Goal: Information Seeking & Learning: Learn about a topic

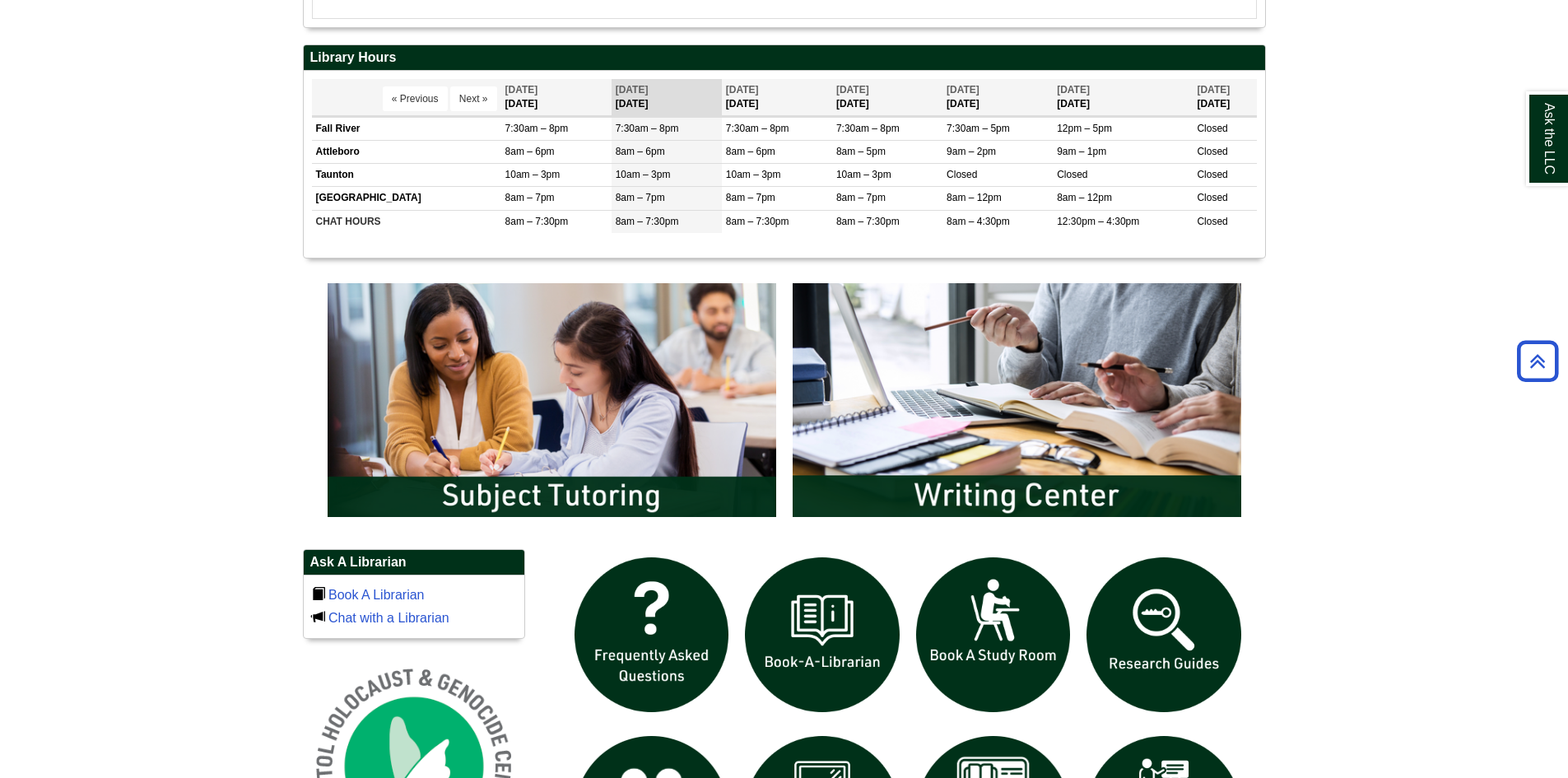
scroll to position [741, 0]
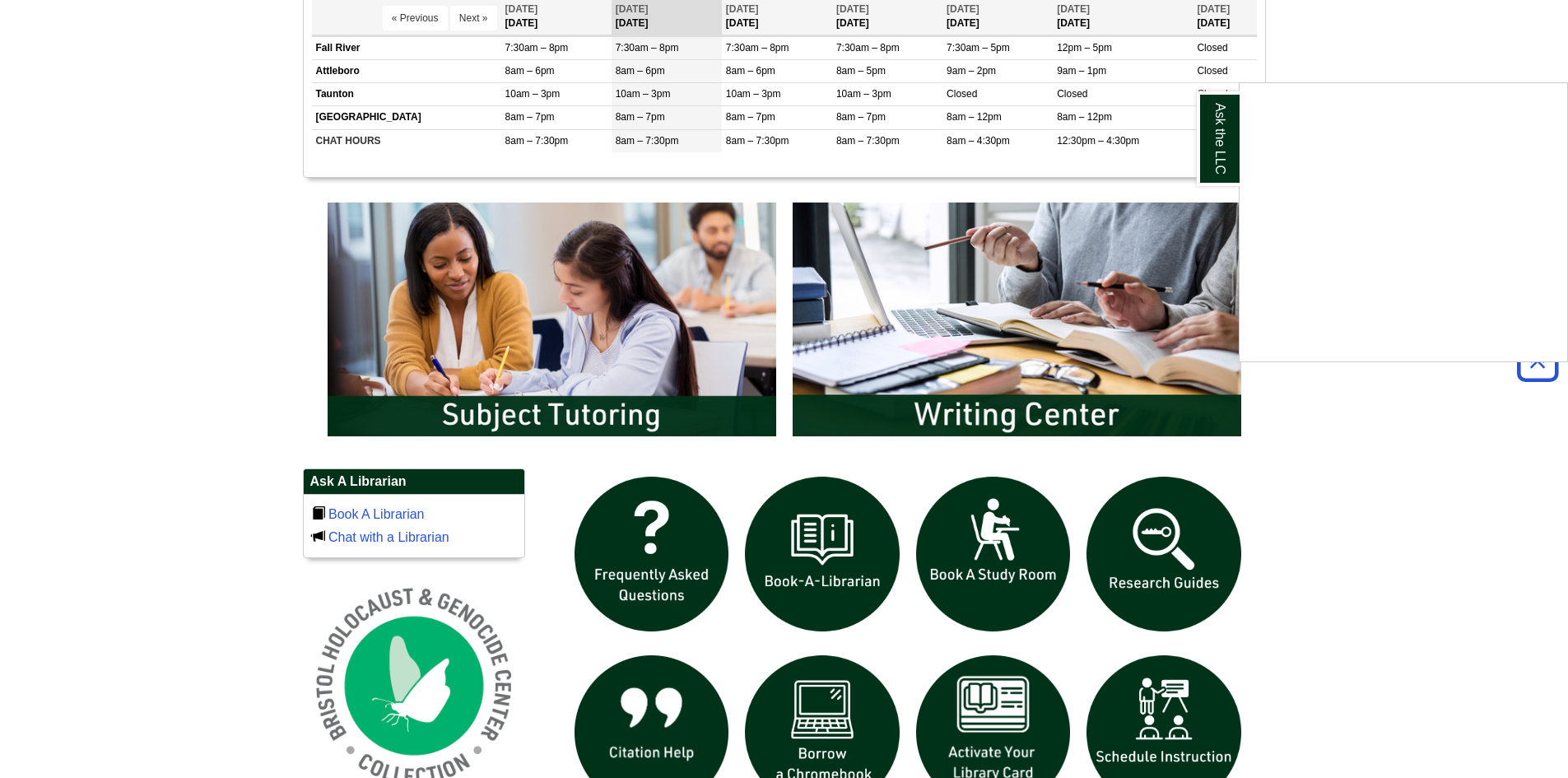
click at [1147, 501] on div "Ask the LLC" at bounding box center [784, 389] width 1568 height 778
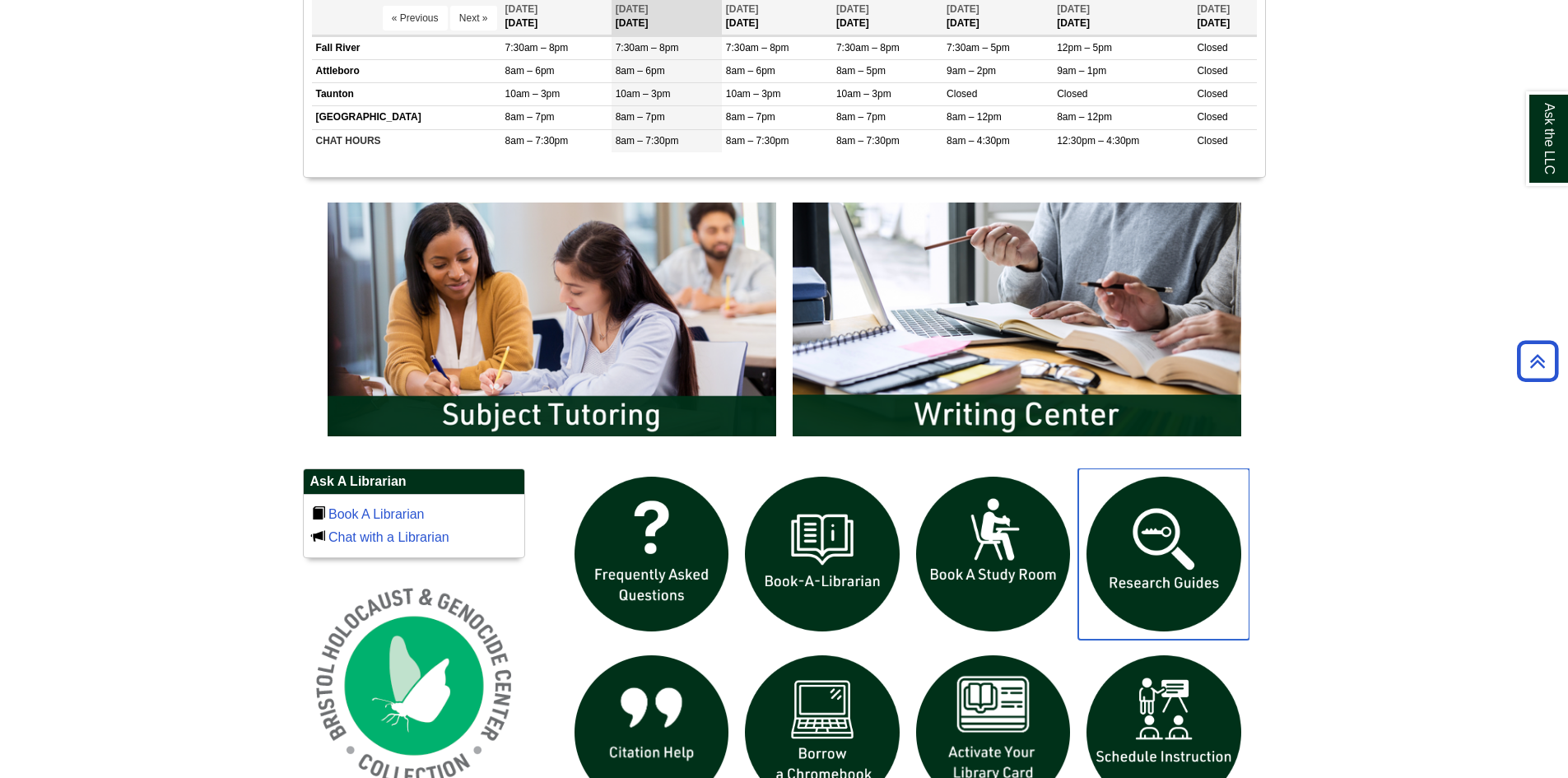
click at [1157, 522] on img "slideshow" at bounding box center [1164, 554] width 171 height 171
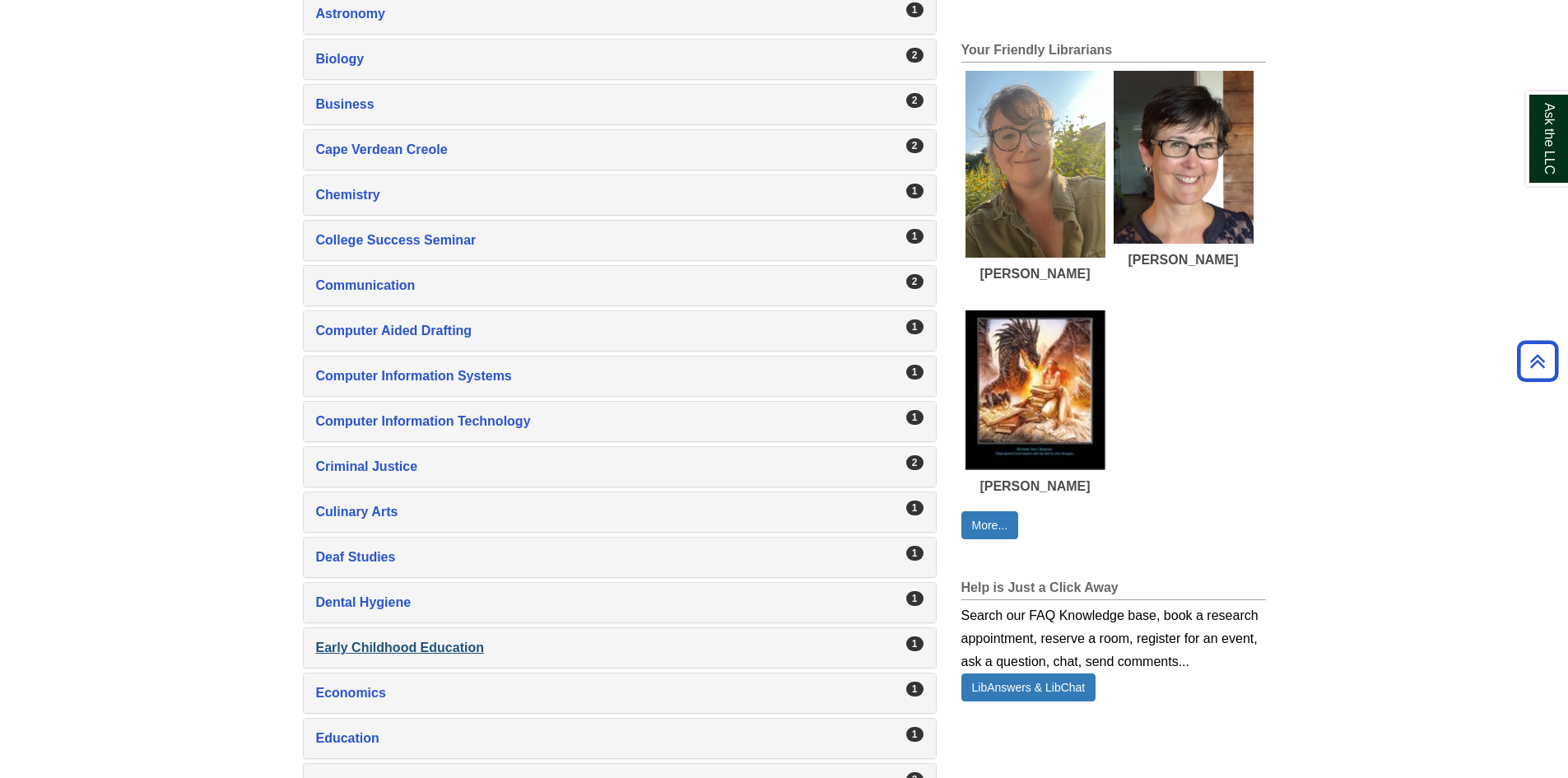
scroll to position [1070, 0]
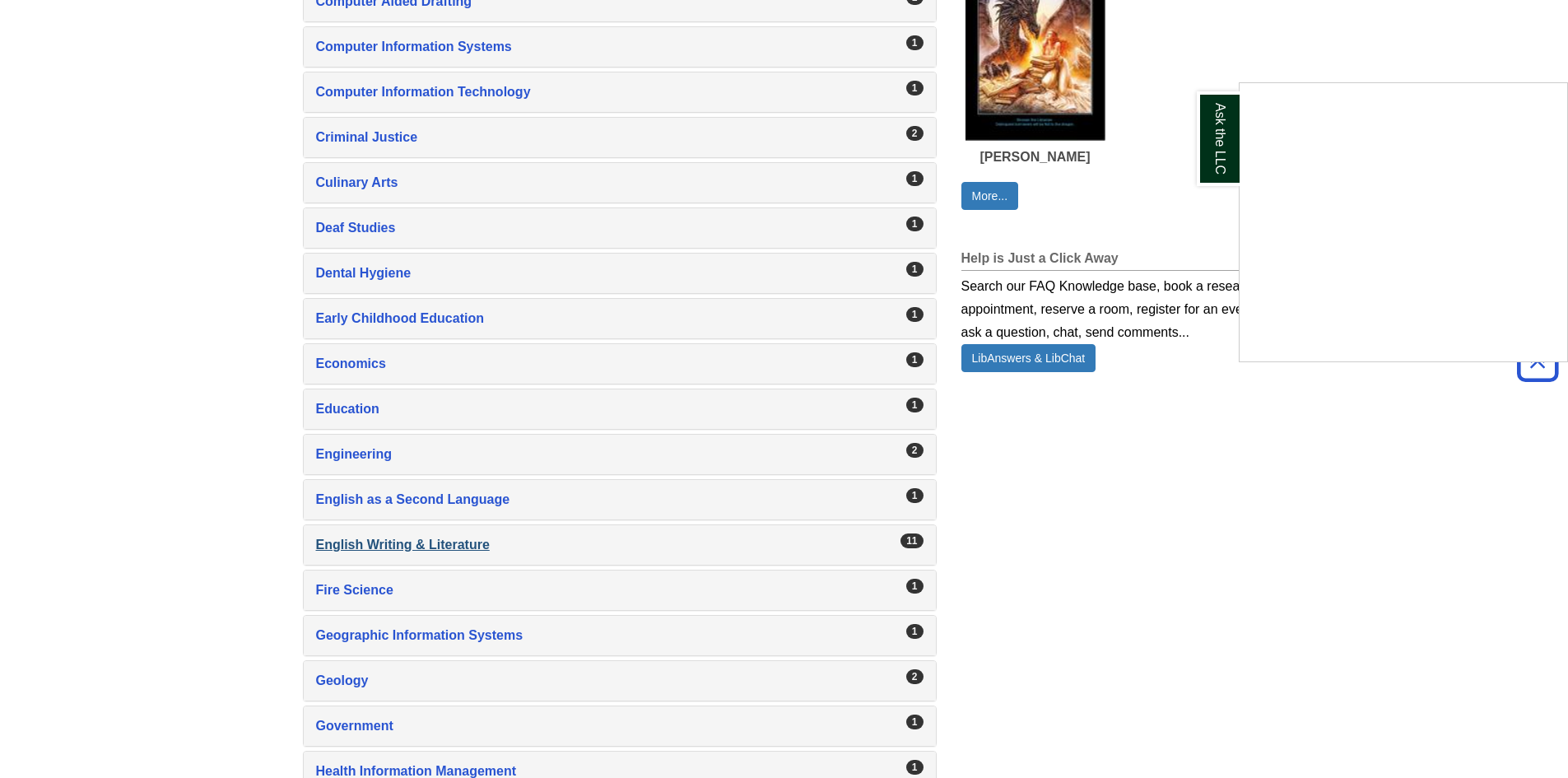
click at [404, 546] on div "Ask the LLC" at bounding box center [784, 389] width 1568 height 778
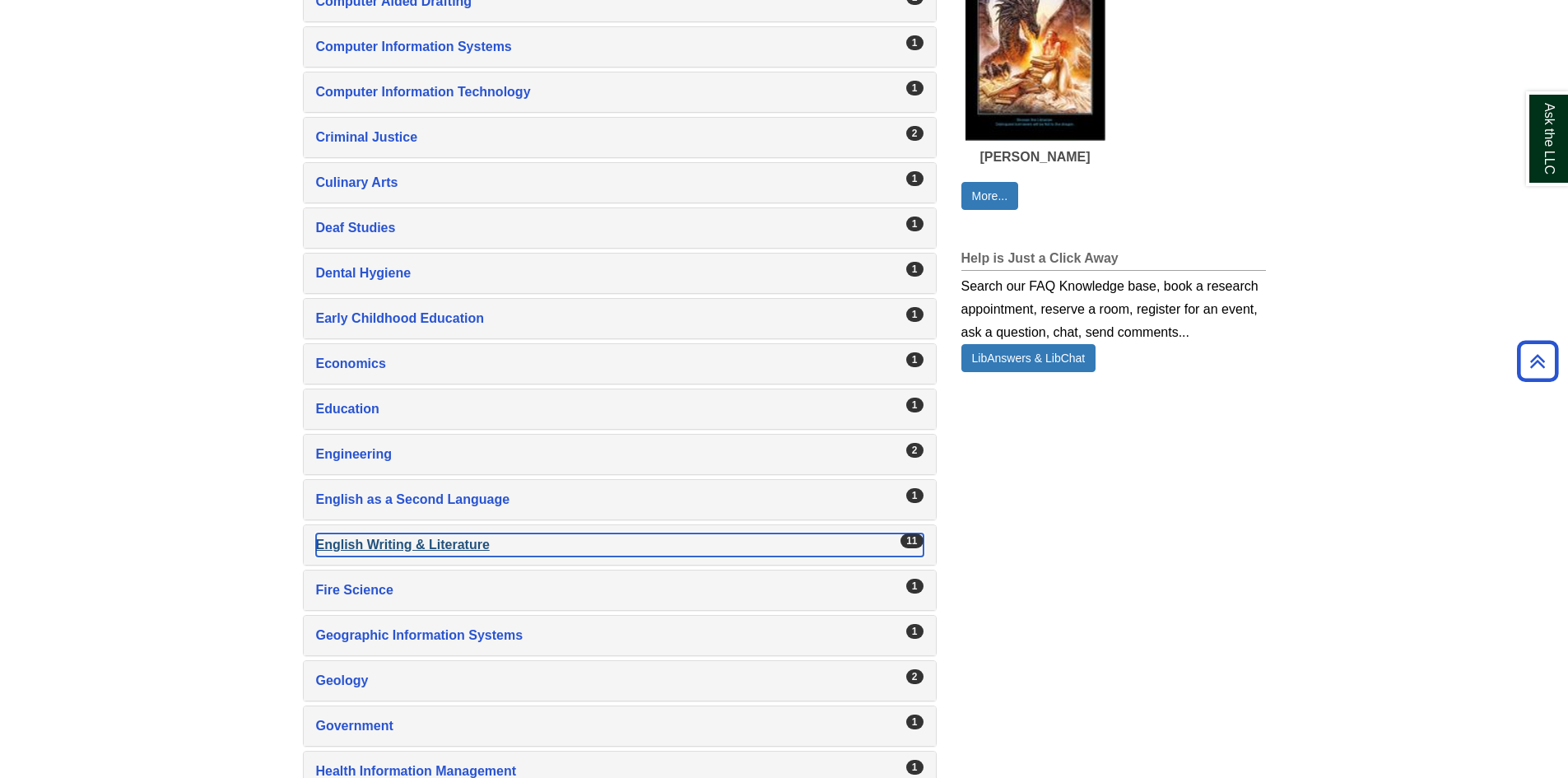
click at [873, 540] on div "English Writing & Literature , 11 guides" at bounding box center [619, 545] width 608 height 23
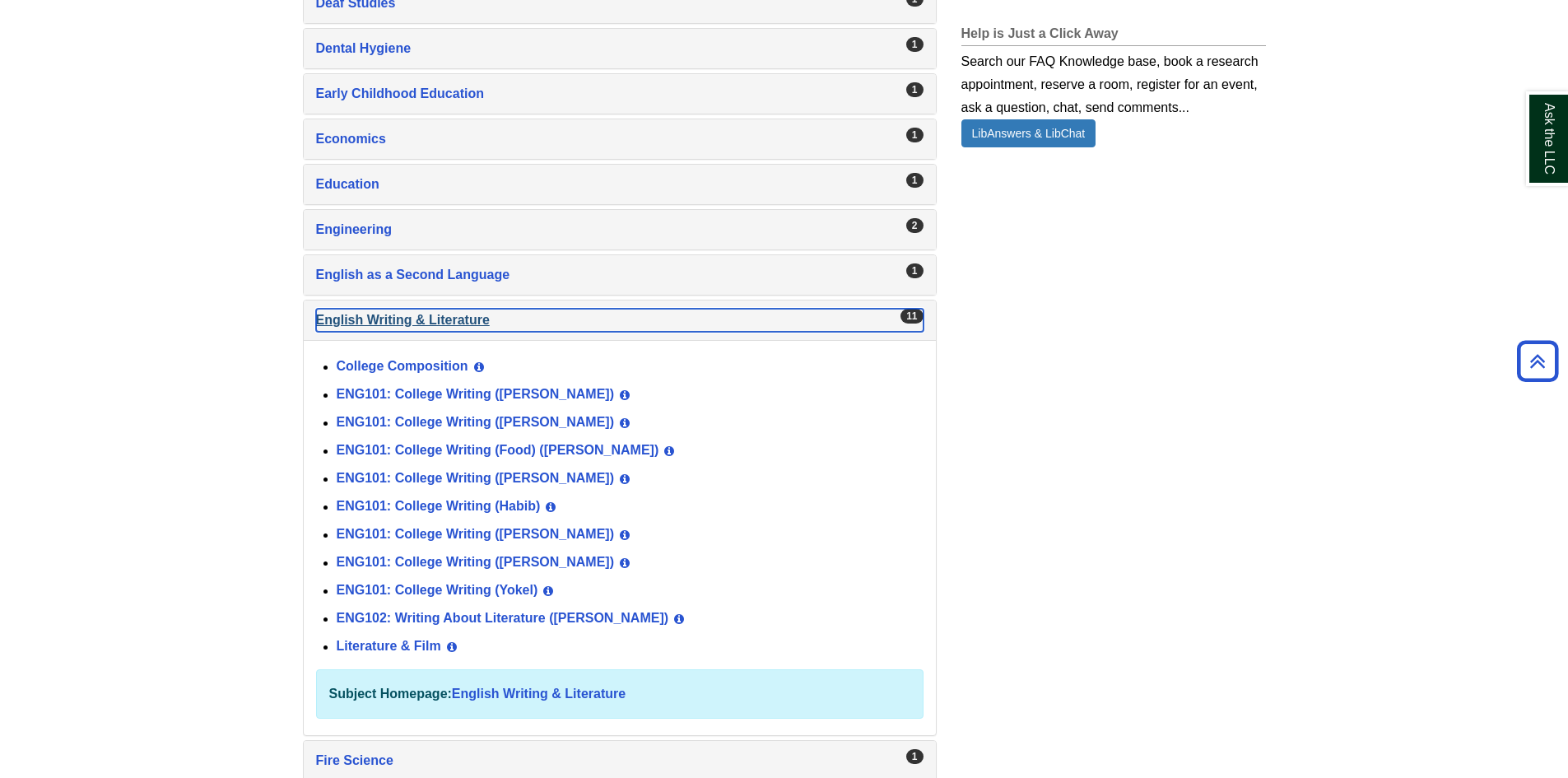
scroll to position [1317, 0]
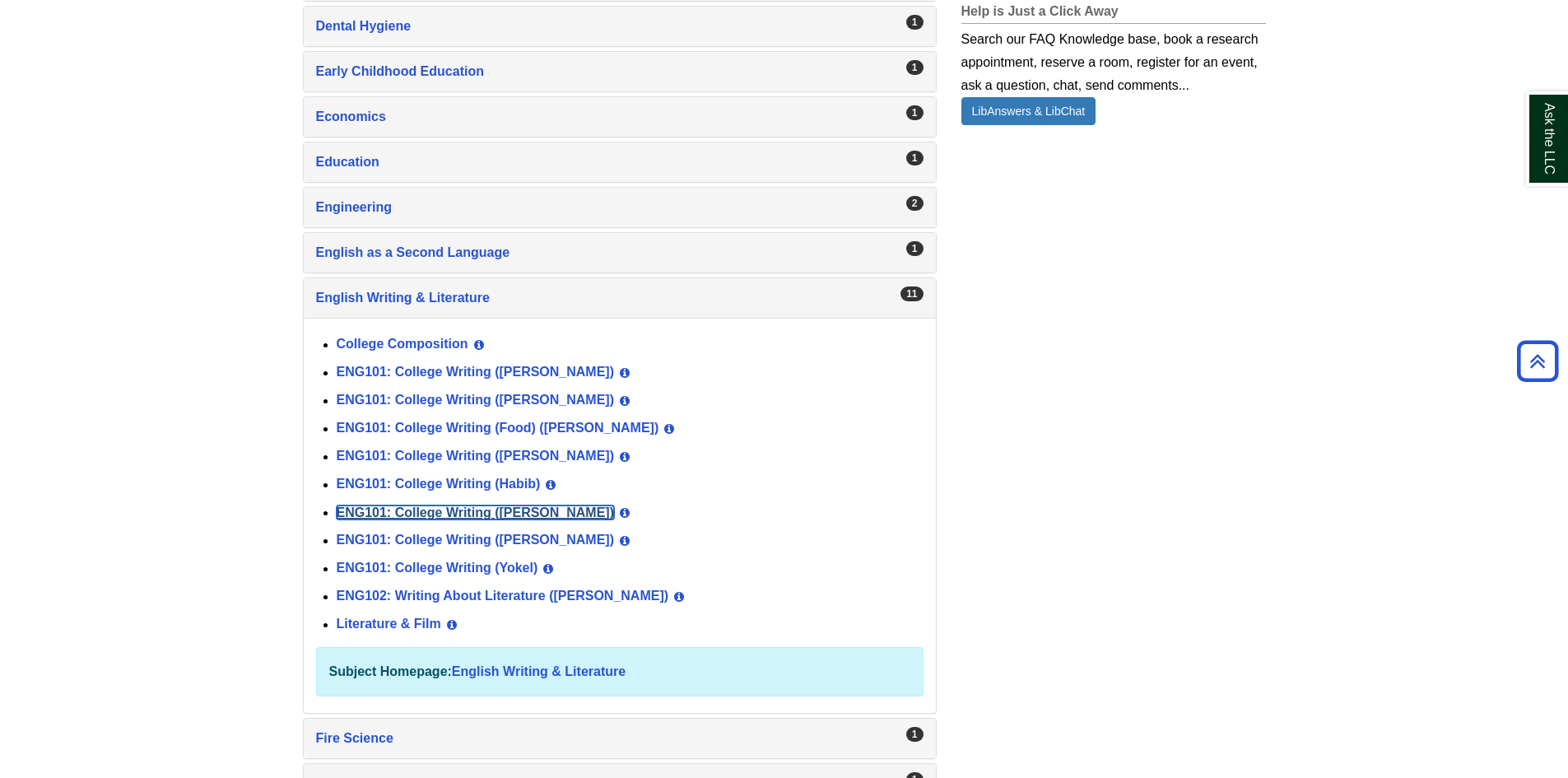
click at [469, 513] on link "ENG101: College Writing ([PERSON_NAME])" at bounding box center [476, 512] width 278 height 14
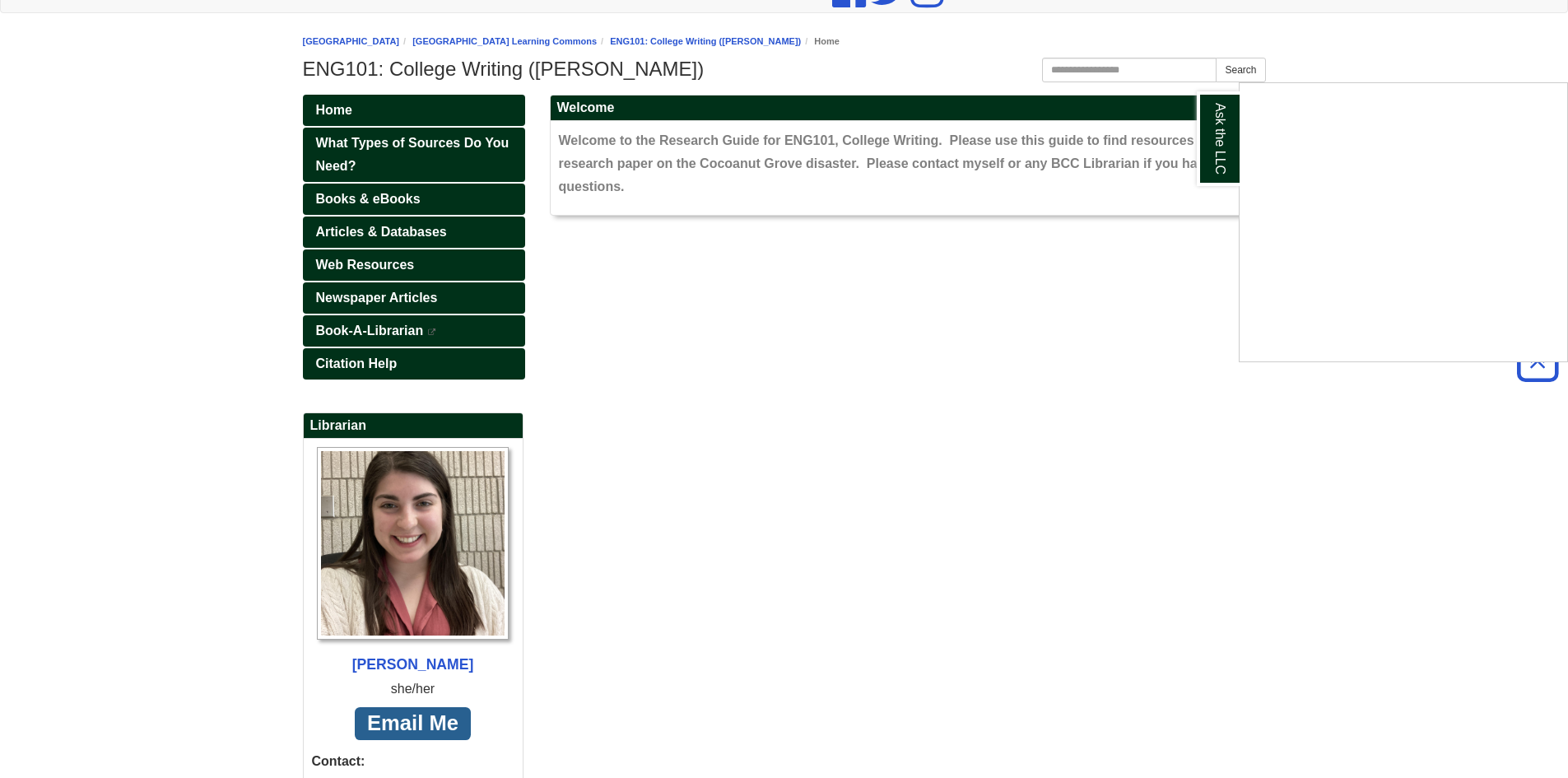
scroll to position [183, 0]
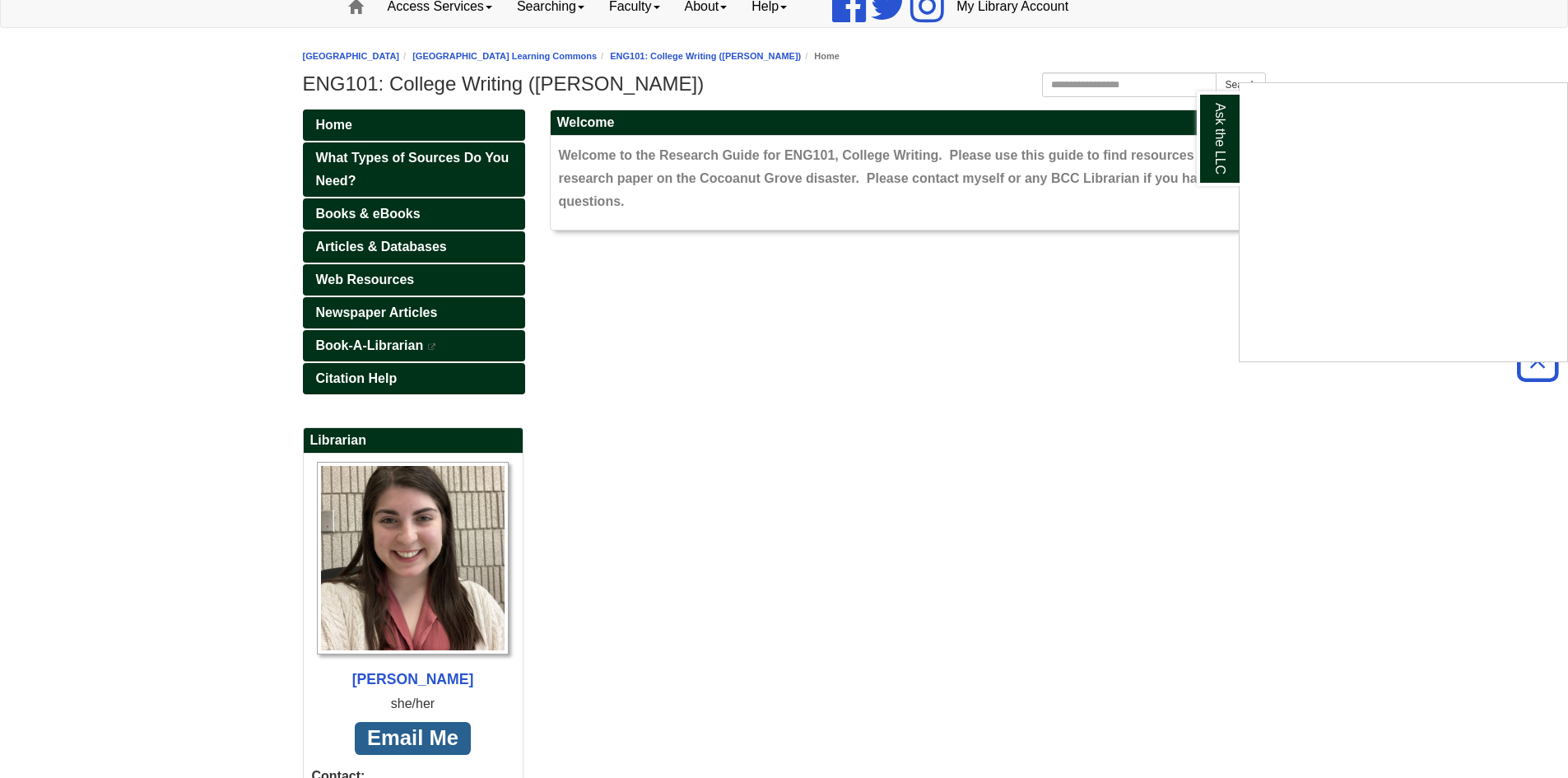
click at [402, 249] on div "Ask the LLC" at bounding box center [784, 389] width 1568 height 778
click at [402, 249] on span "Articles & Databases" at bounding box center [381, 247] width 131 height 14
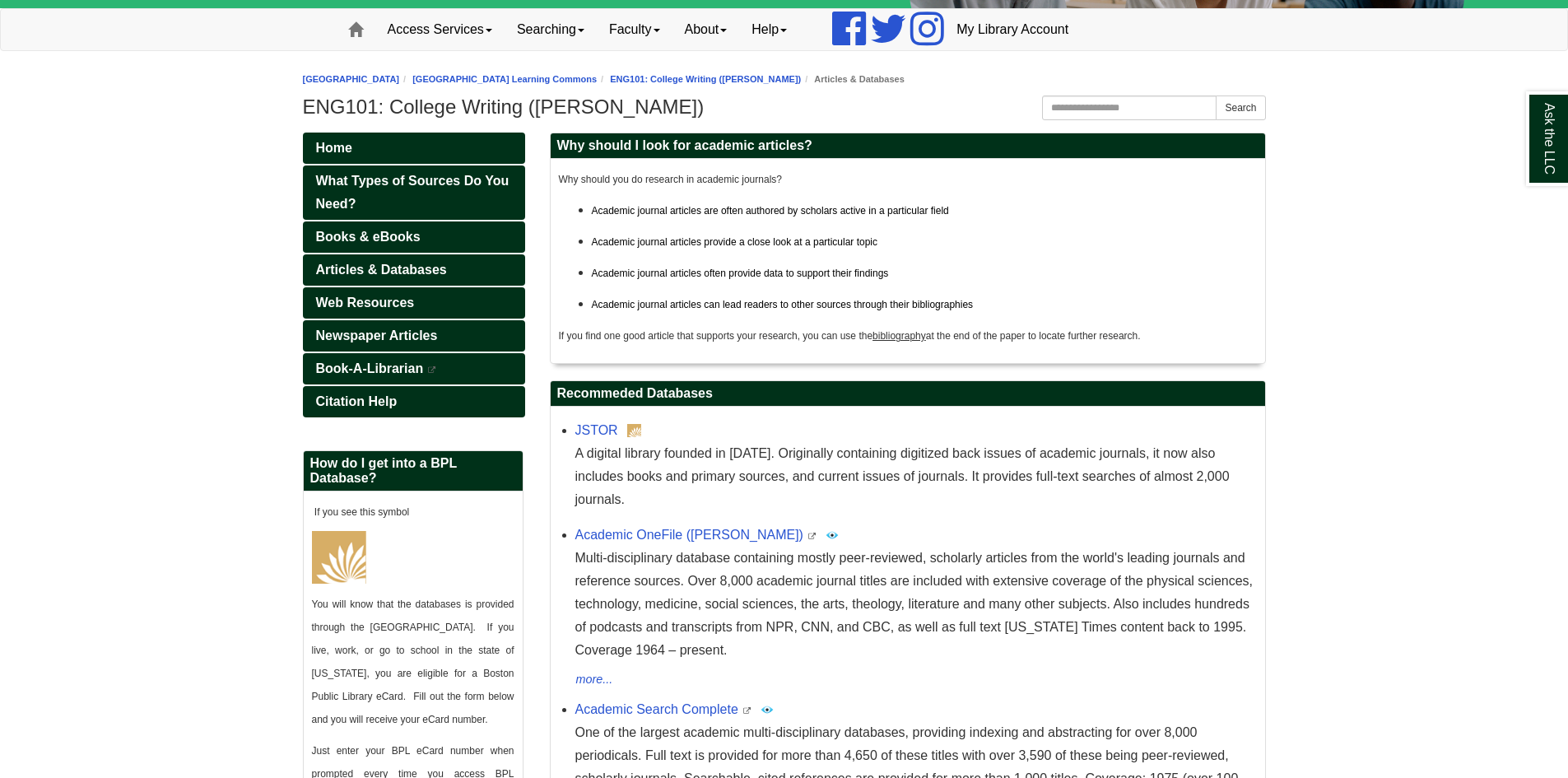
scroll to position [164, 0]
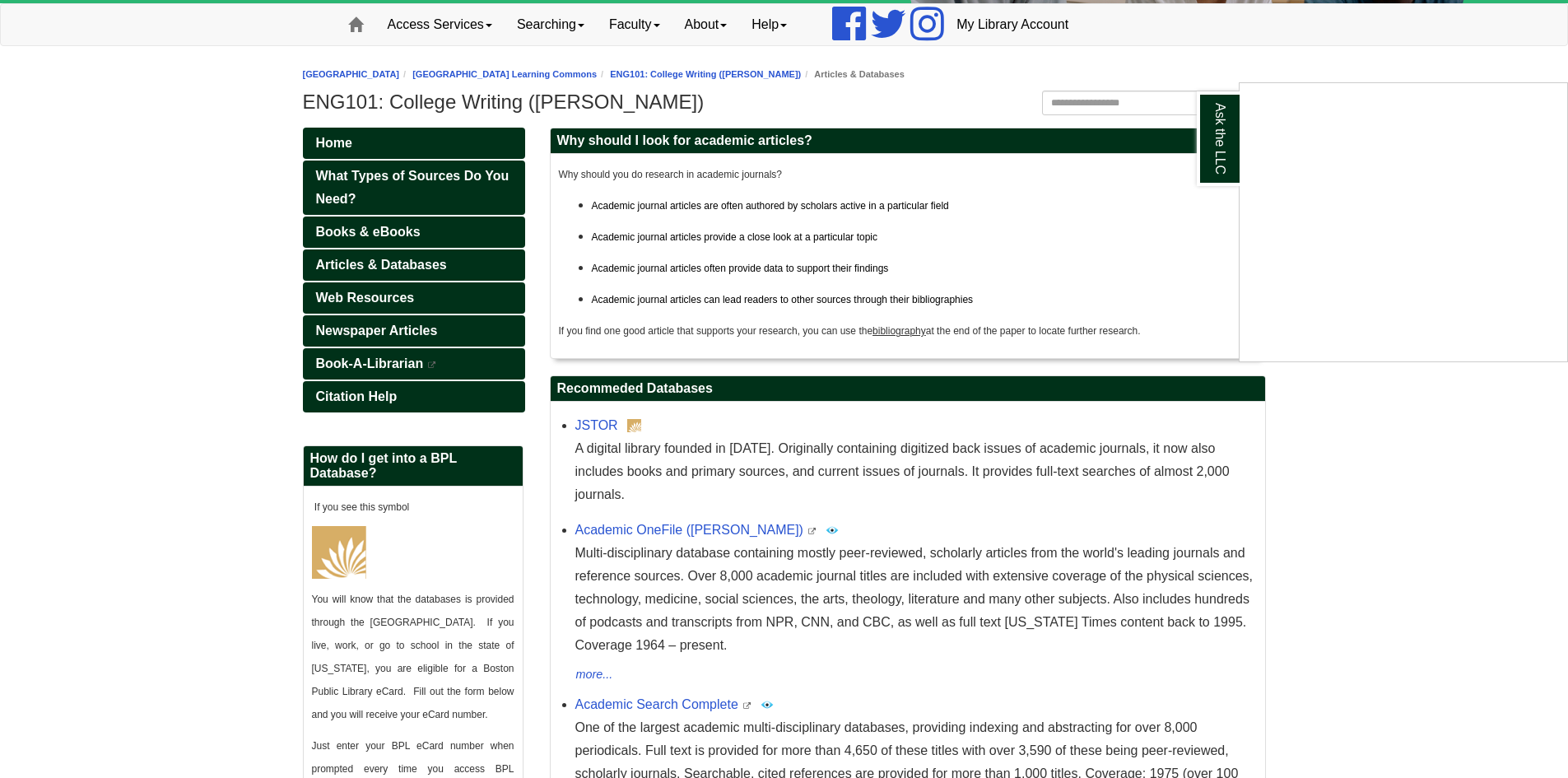
click at [407, 328] on div "Ask the LLC" at bounding box center [784, 389] width 1568 height 778
click at [407, 328] on span "Newspaper Articles" at bounding box center [377, 330] width 122 height 14
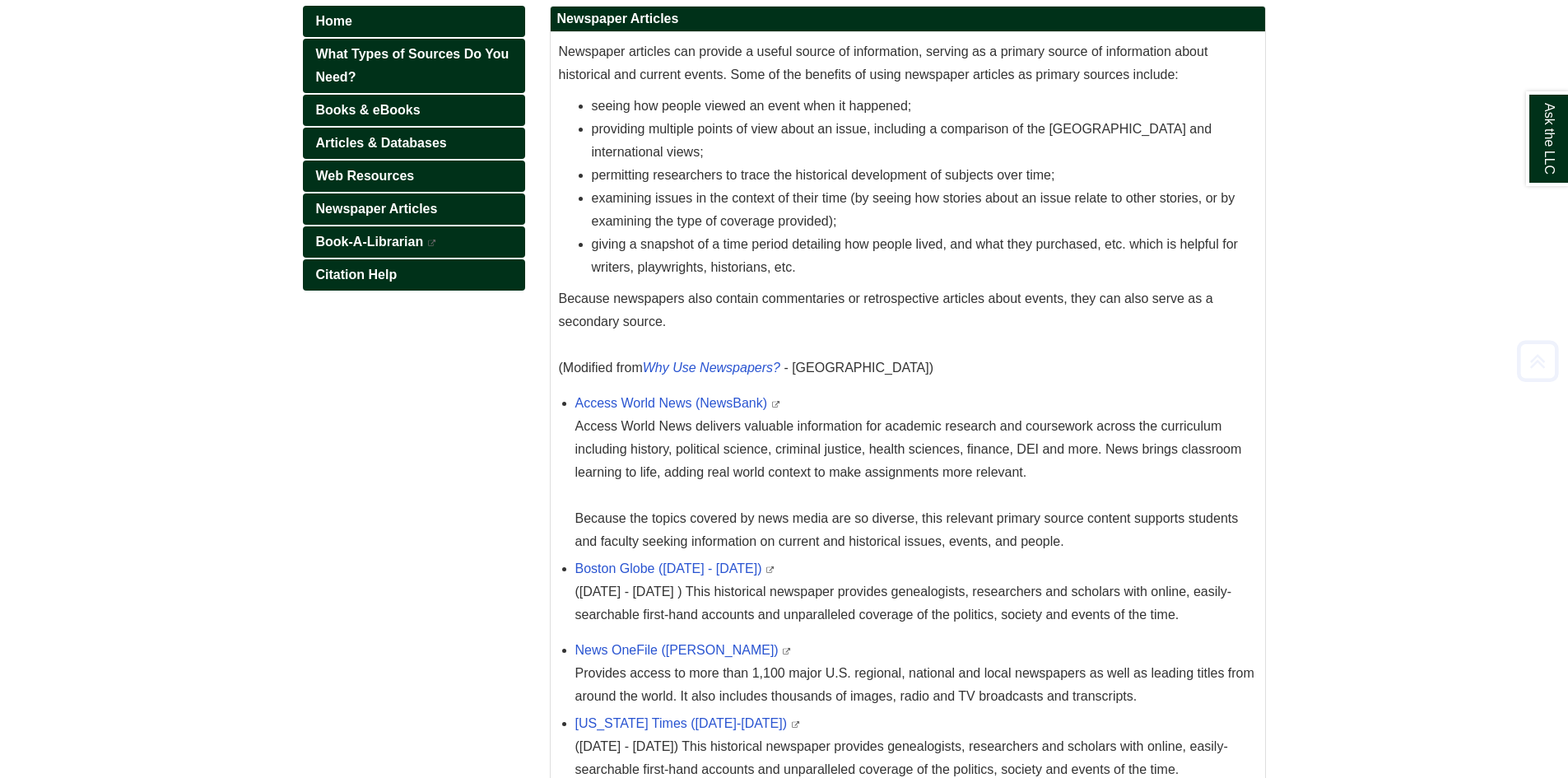
scroll to position [329, 0]
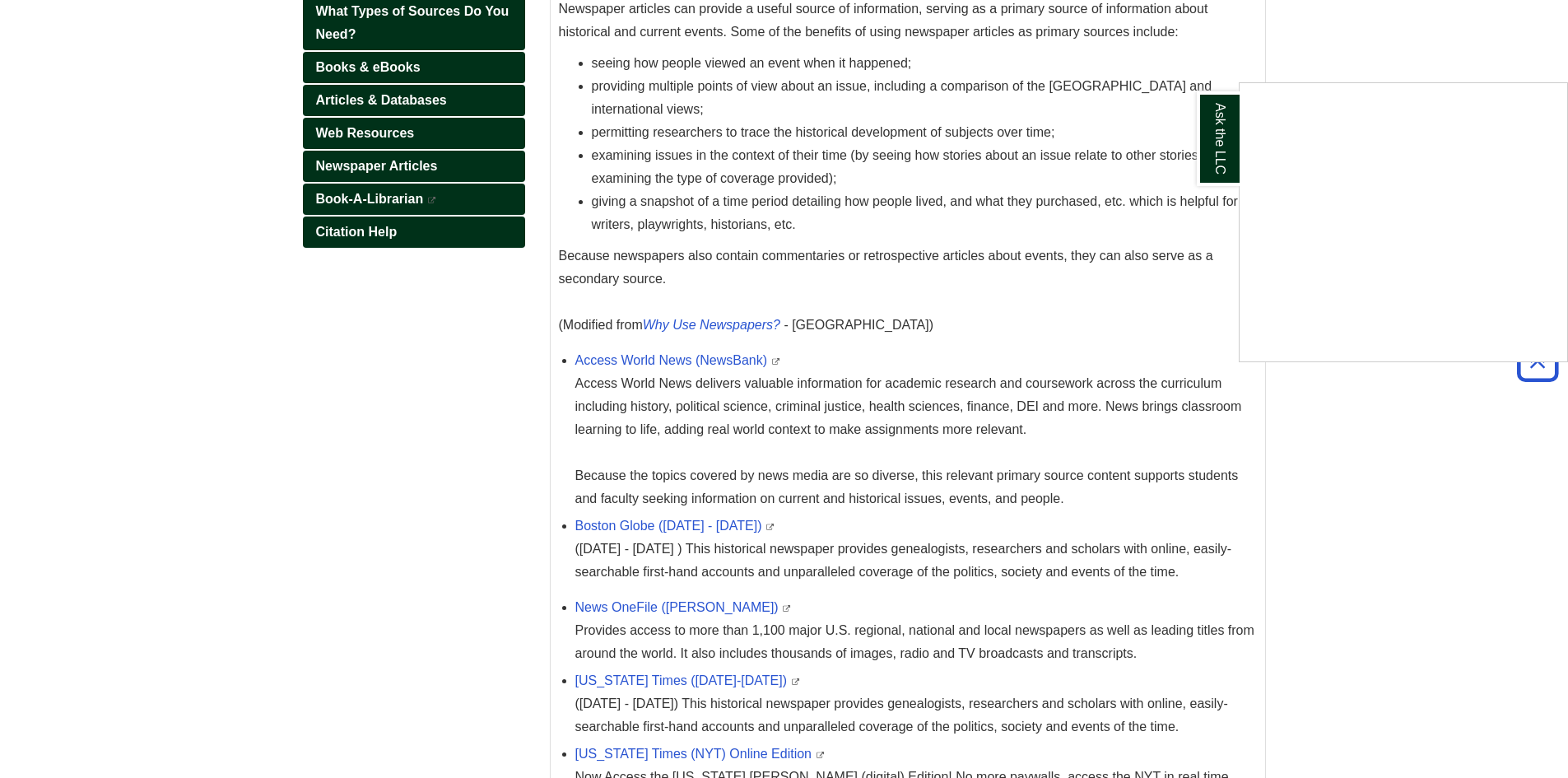
click at [673, 527] on div "Ask the LLC" at bounding box center [784, 389] width 1568 height 778
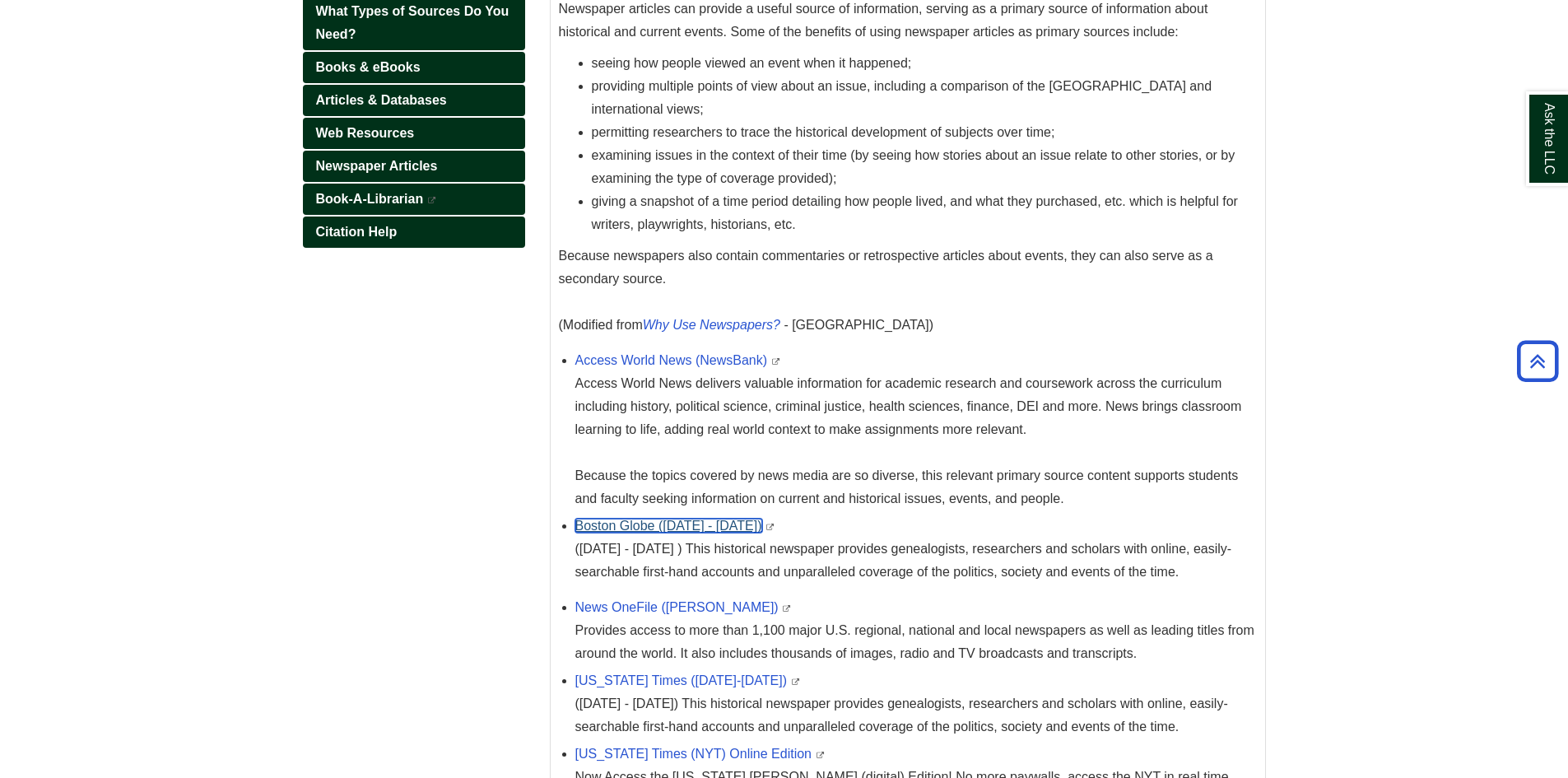
click at [673, 527] on link "Boston Globe (1872 - 1984)" at bounding box center [669, 526] width 187 height 14
